Goal: Information Seeking & Learning: Learn about a topic

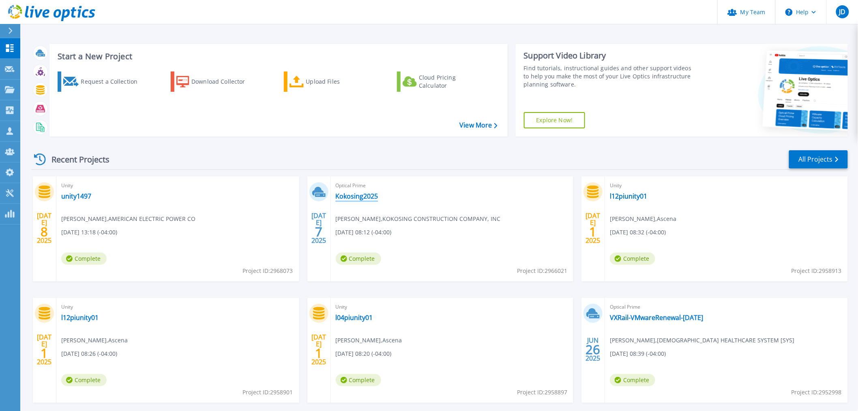
click at [350, 197] on link "Kokosing2025" at bounding box center [357, 196] width 43 height 8
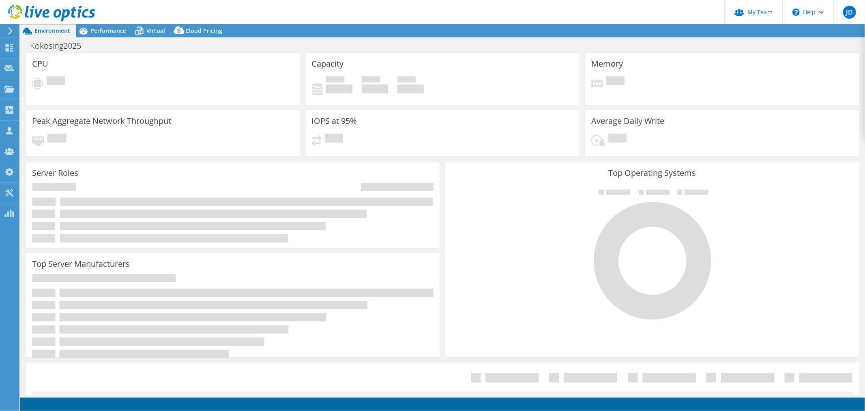
select select "USD"
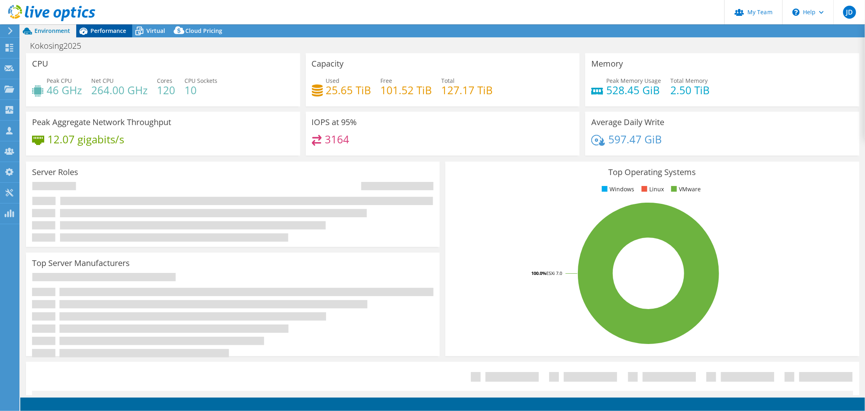
click at [99, 30] on span "Performance" at bounding box center [108, 31] width 36 height 8
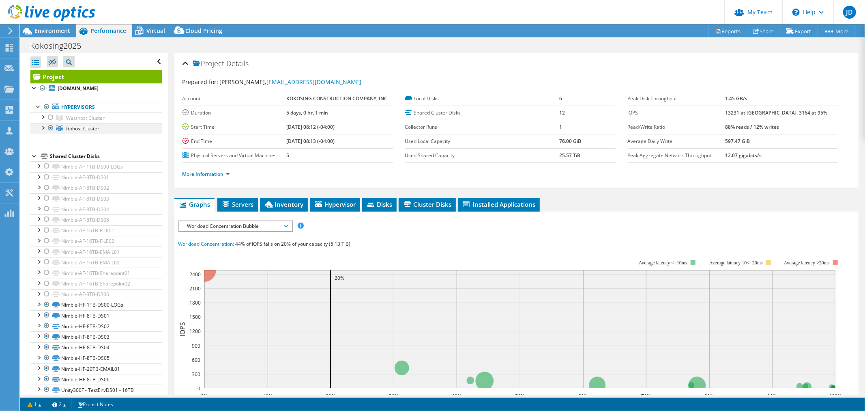
click at [42, 126] on div at bounding box center [43, 127] width 8 height 8
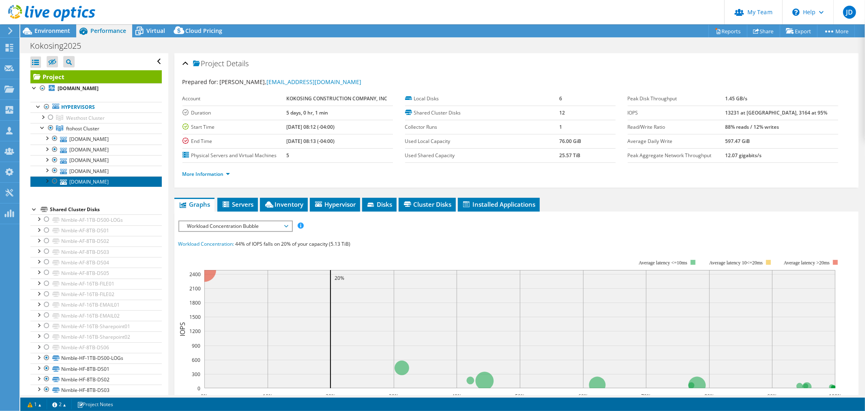
click at [90, 182] on link "[DOMAIN_NAME]" at bounding box center [95, 181] width 131 height 11
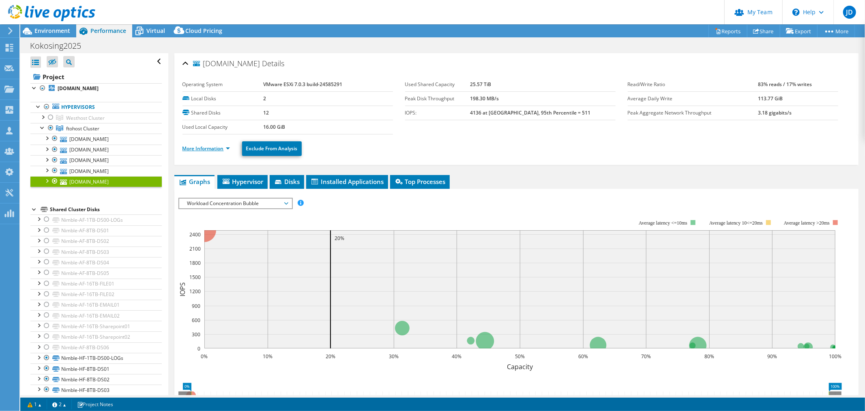
click at [228, 148] on link "More Information" at bounding box center [206, 148] width 47 height 7
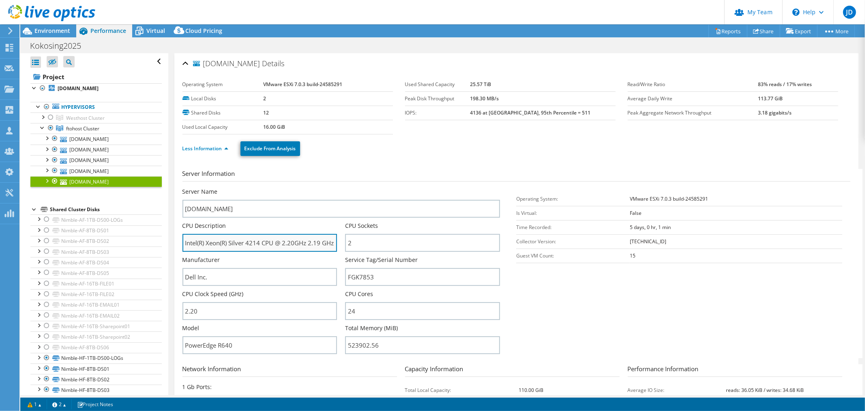
drag, startPoint x: 230, startPoint y: 242, endPoint x: 272, endPoint y: 242, distance: 41.8
click at [272, 242] on input "Intel(R) Xeon(R) Silver 4214 CPU @ 2.20GHz 2.19 GHz" at bounding box center [260, 243] width 155 height 18
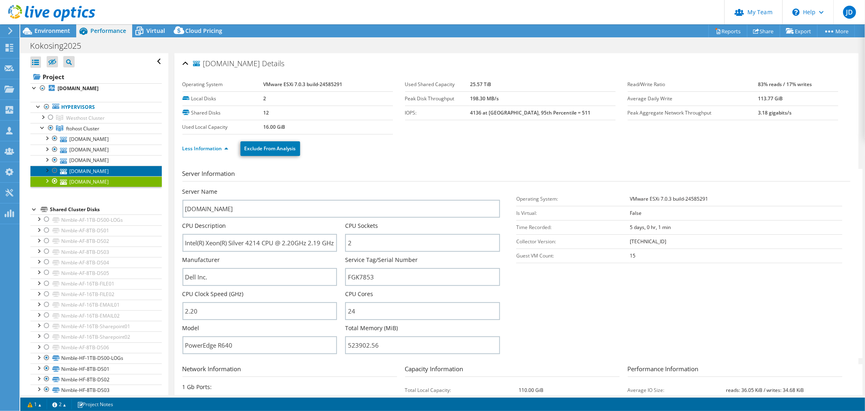
drag, startPoint x: 104, startPoint y: 168, endPoint x: 112, endPoint y: 169, distance: 8.2
click at [104, 168] on link "[DOMAIN_NAME]" at bounding box center [95, 171] width 131 height 11
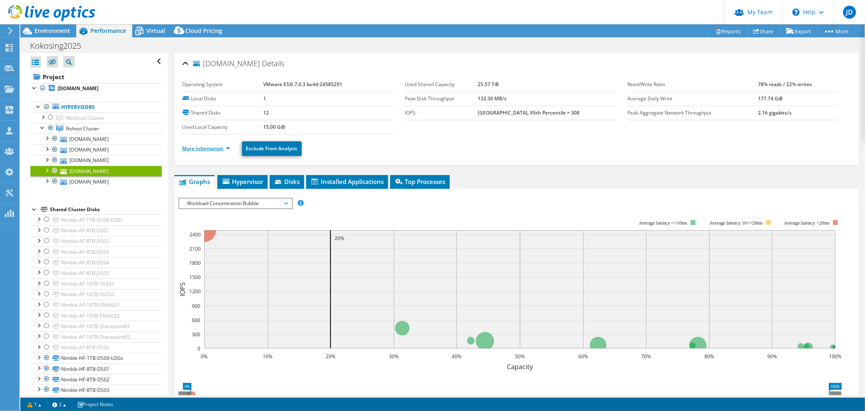
click at [228, 148] on link "More Information" at bounding box center [206, 148] width 47 height 7
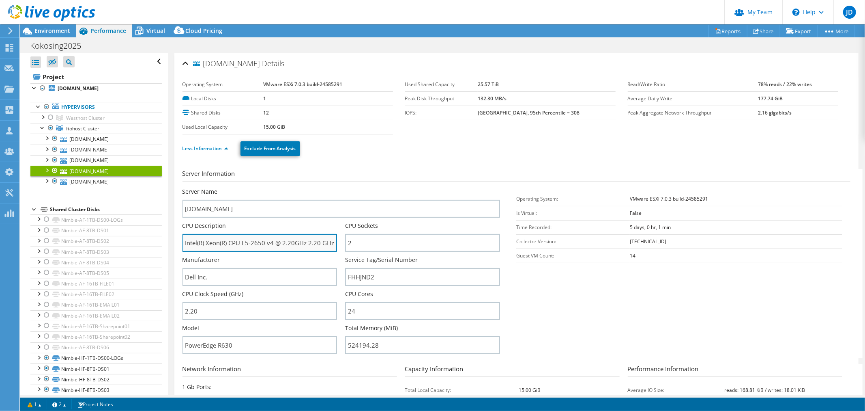
drag, startPoint x: 184, startPoint y: 241, endPoint x: 273, endPoint y: 244, distance: 89.3
click at [273, 244] on input "Intel(R) Xeon(R) CPU E5-2650 v4 @ 2.20GHz 2.20 GHz" at bounding box center [260, 243] width 155 height 18
